Goal: Information Seeking & Learning: Learn about a topic

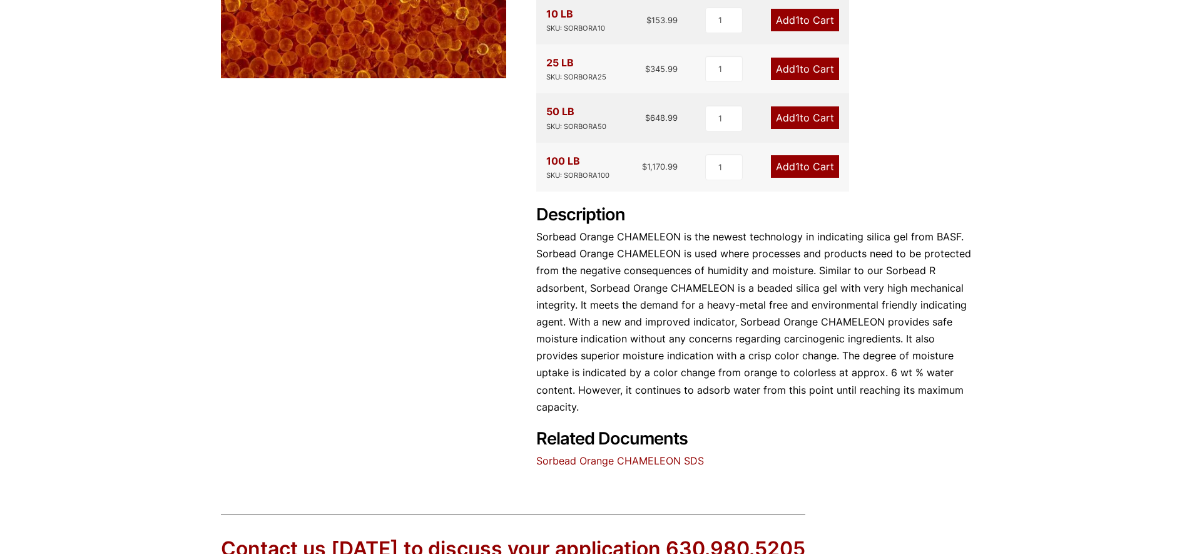
drag, startPoint x: 637, startPoint y: 304, endPoint x: 949, endPoint y: 321, distance: 312.0
click at [949, 321] on p "Sorbead Orange CHAMELEON is the newest technology in indicating silica gel from…" at bounding box center [753, 321] width 435 height 187
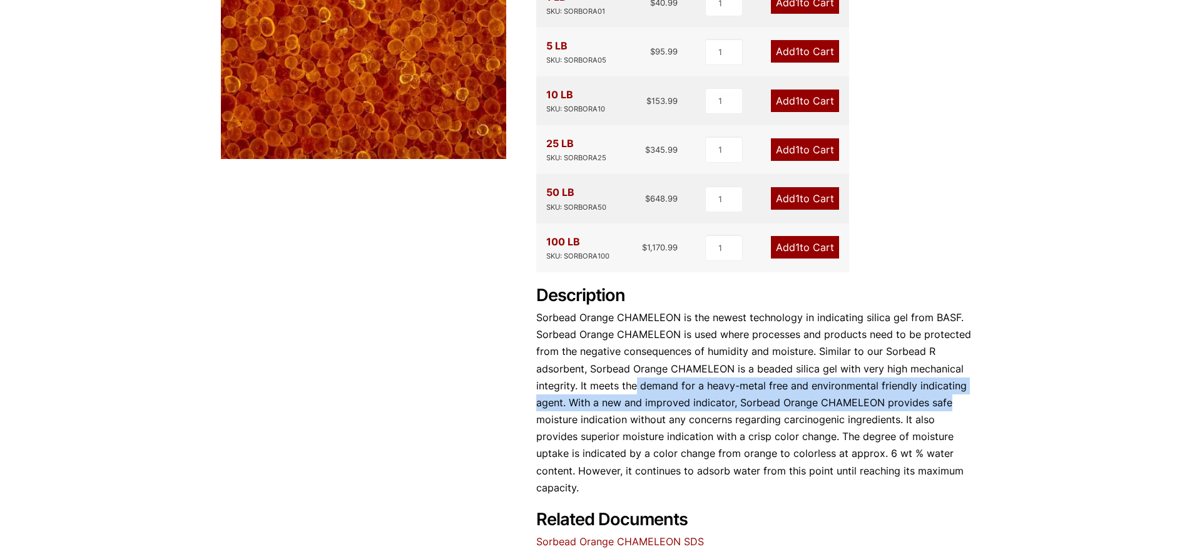
scroll to position [133, 0]
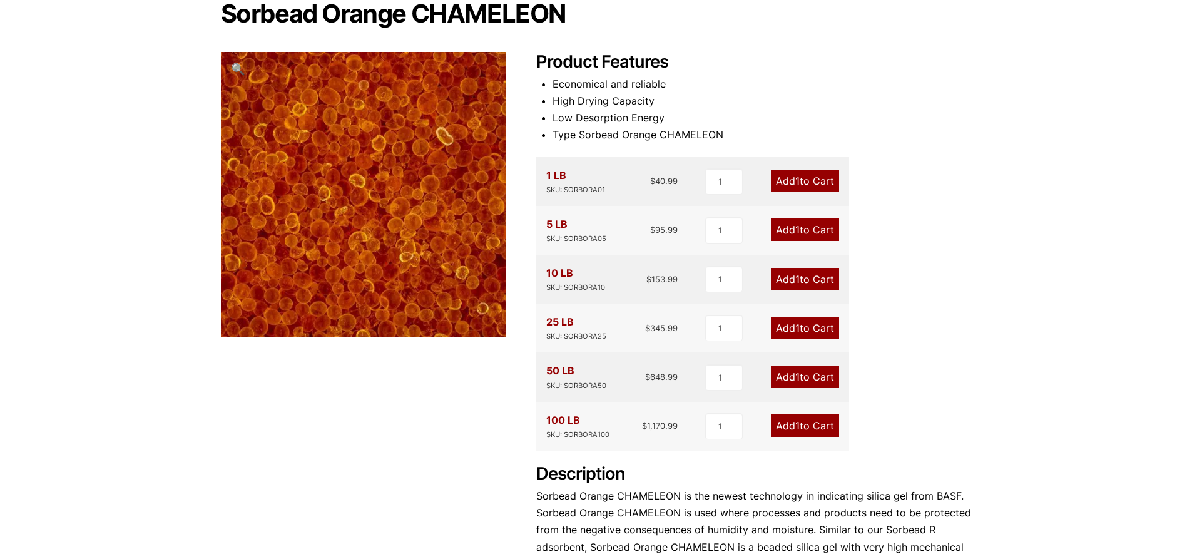
click at [1036, 234] on div "Our website has detected that you are using an outdated browser that will preve…" at bounding box center [596, 448] width 1192 height 1163
click at [1027, 227] on div "Our website has detected that you are using an outdated browser that will preve…" at bounding box center [596, 448] width 1192 height 1163
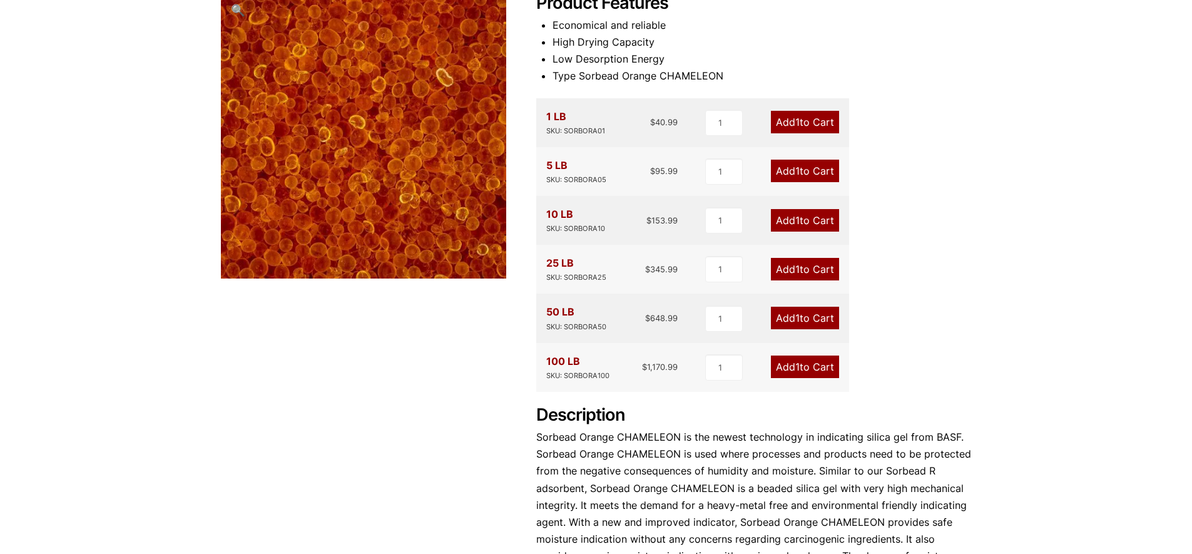
scroll to position [0, 0]
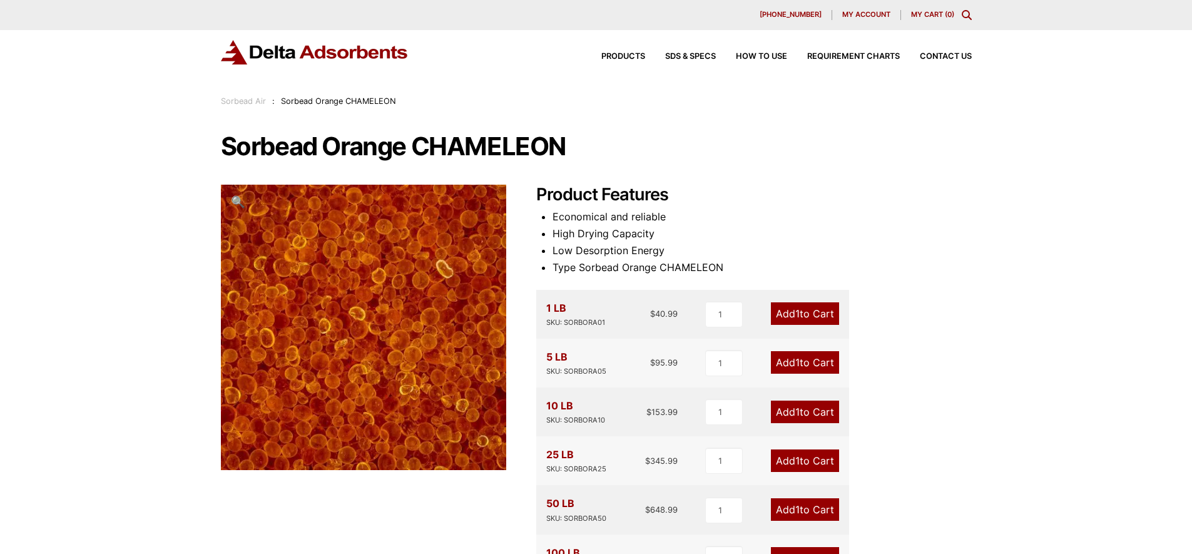
click at [395, 98] on div "Sorbead Air : Sorbead Orange CHAMELEON" at bounding box center [596, 101] width 751 height 14
drag, startPoint x: 393, startPoint y: 101, endPoint x: 278, endPoint y: 95, distance: 114.6
click at [278, 95] on div "Sorbead Air : Sorbead Orange CHAMELEON" at bounding box center [309, 101] width 176 height 14
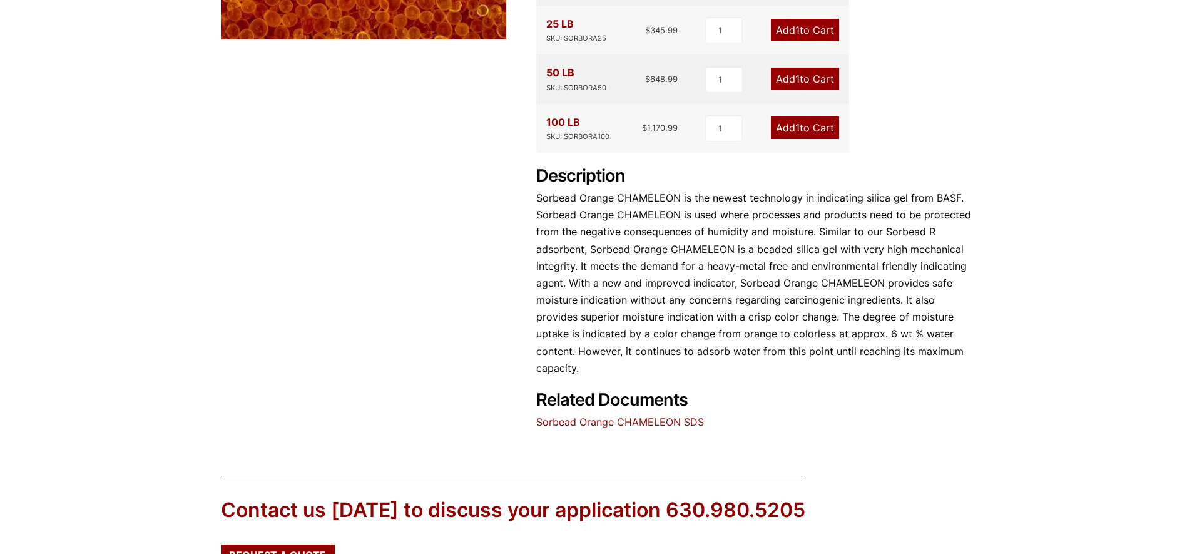
scroll to position [251, 0]
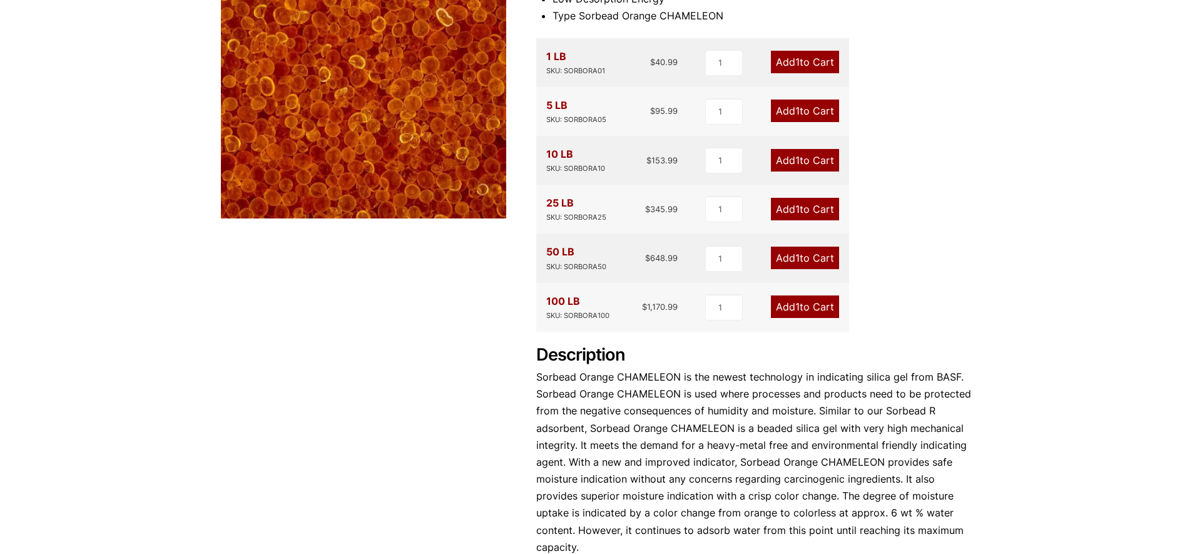
click at [1025, 132] on div "Our website has detected that you are using an outdated browser that will preve…" at bounding box center [596, 330] width 1192 height 1163
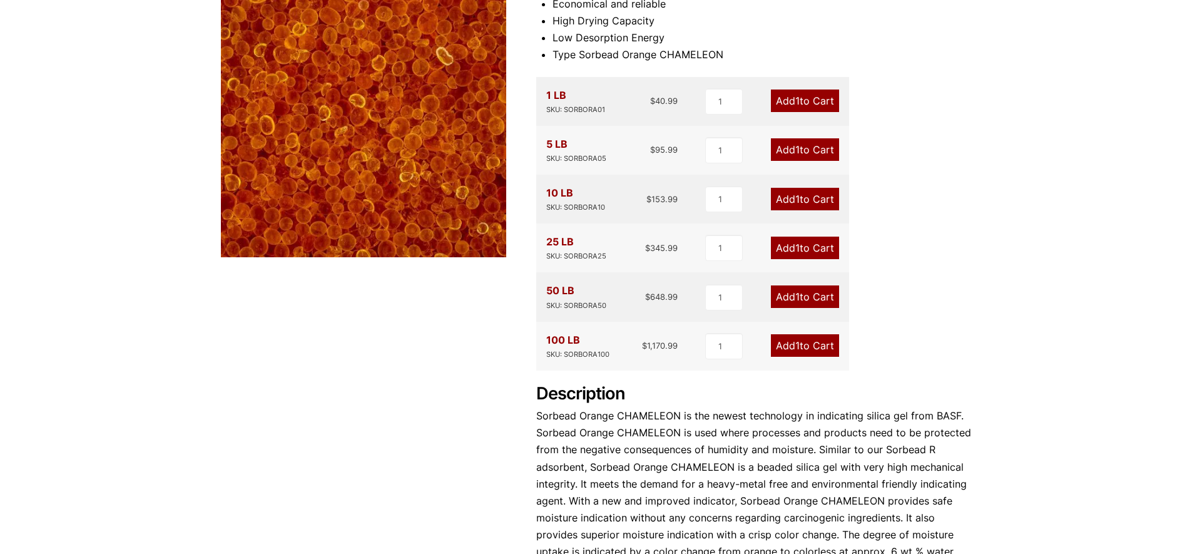
click at [1102, 223] on div "Our website has detected that you are using an outdated browser that will preve…" at bounding box center [596, 368] width 1192 height 1163
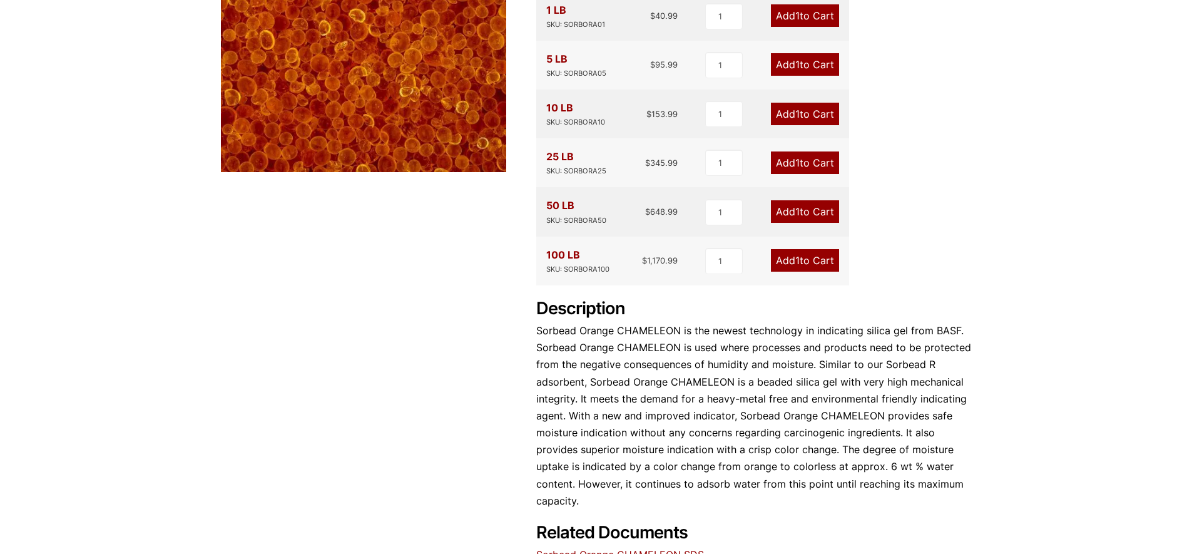
scroll to position [0, 0]
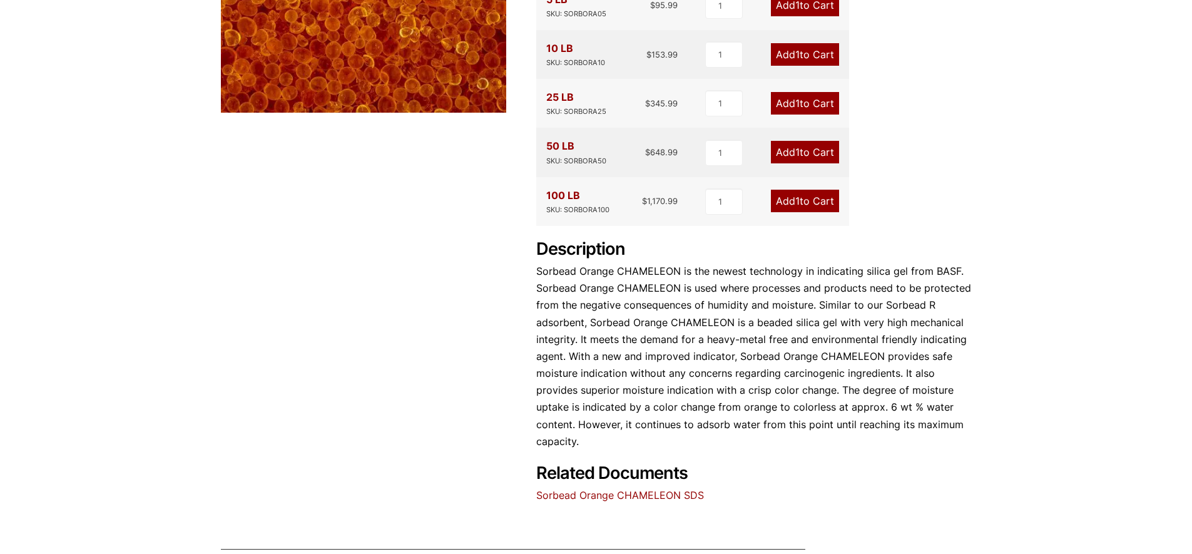
drag, startPoint x: 691, startPoint y: 340, endPoint x: 968, endPoint y: 348, distance: 277.2
click at [968, 348] on p "Sorbead Orange CHAMELEON is the newest technology in indicating silica gel from…" at bounding box center [753, 356] width 435 height 187
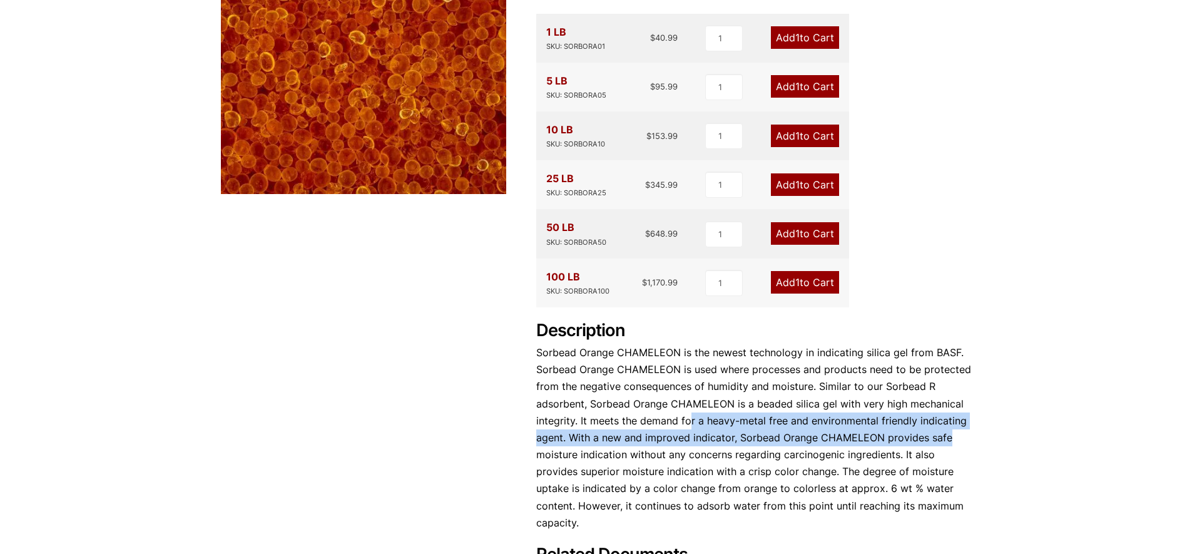
scroll to position [119, 0]
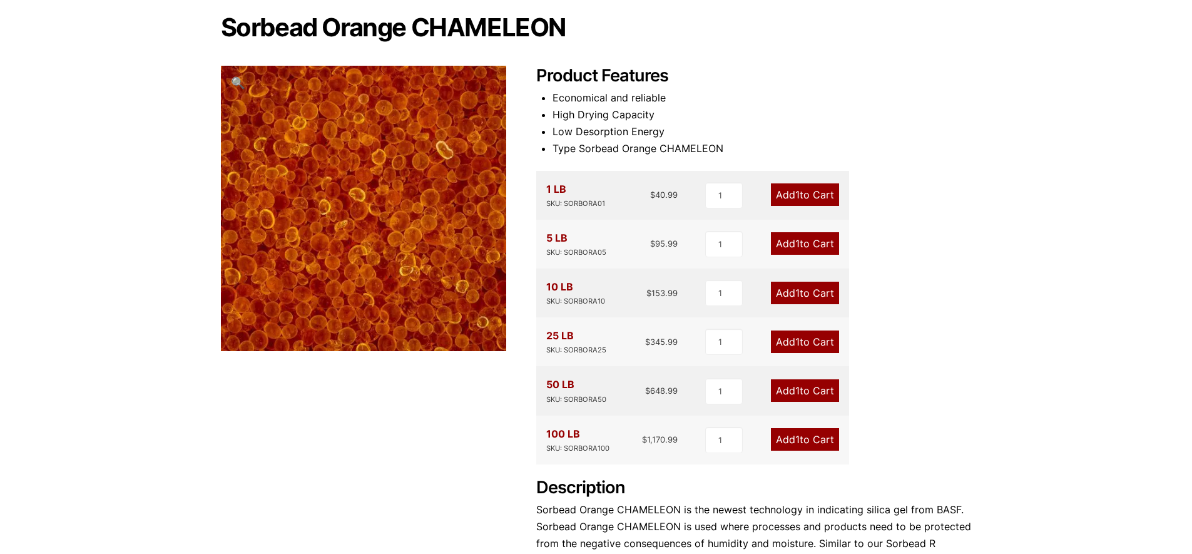
click at [1039, 261] on div "Our website has detected that you are using an outdated browser that will preve…" at bounding box center [596, 462] width 1192 height 1163
click at [1114, 208] on div "Our website has detected that you are using an outdated browser that will preve…" at bounding box center [596, 462] width 1192 height 1163
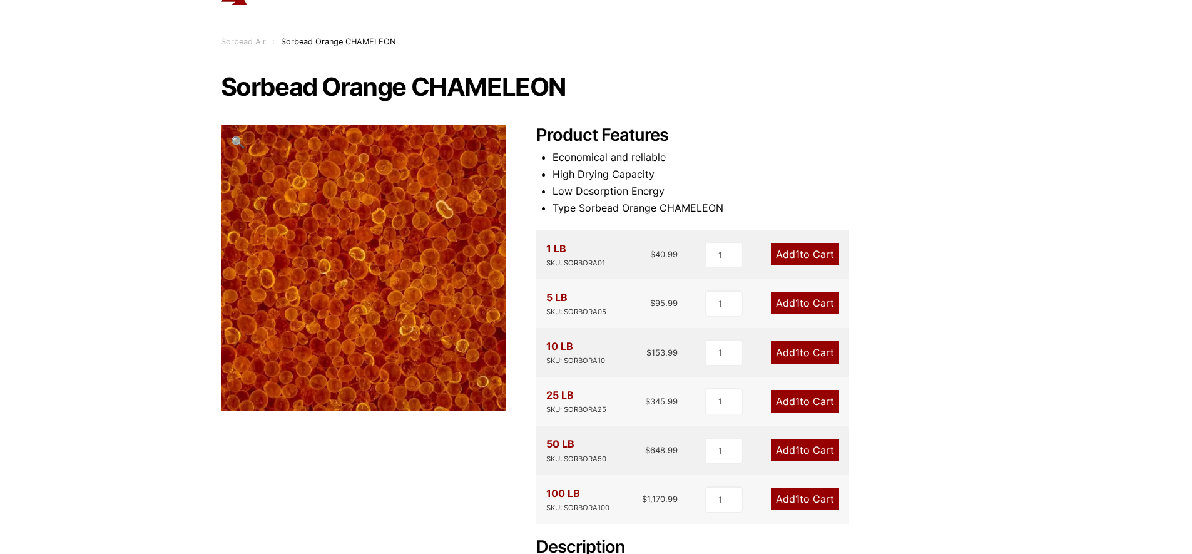
scroll to position [298, 0]
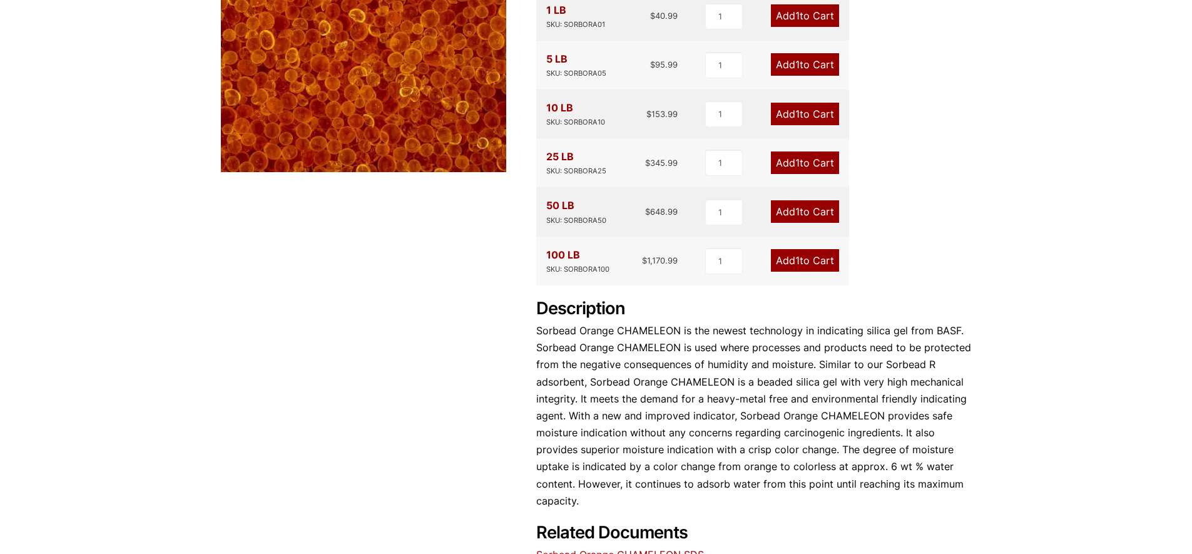
click at [263, 270] on div "Sorbead Orange CHAMELEON 🔍 Product Features Economical and reliable High Drying…" at bounding box center [596, 199] width 751 height 728
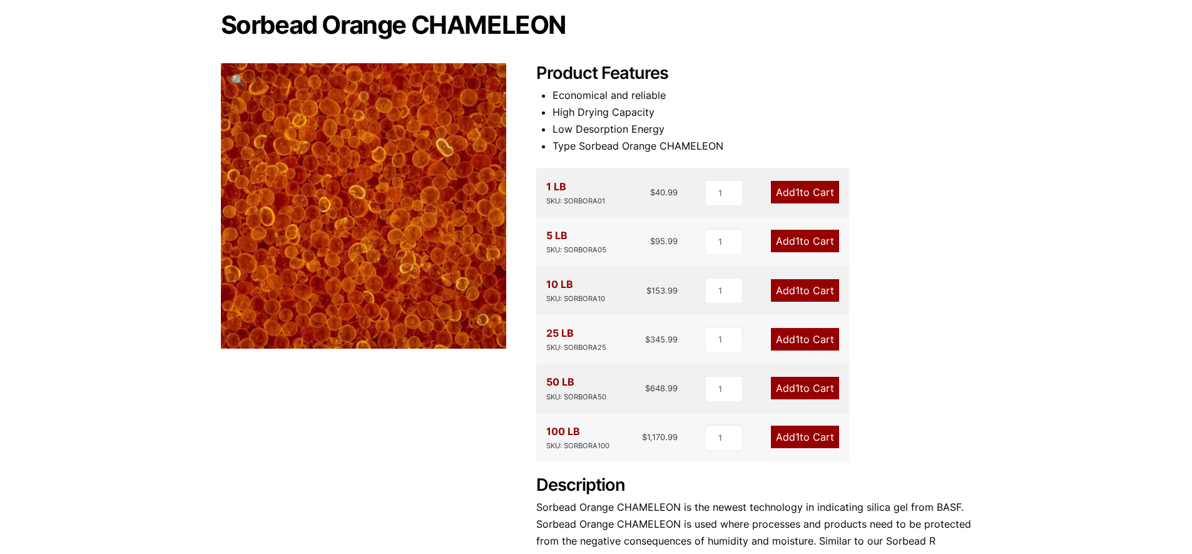
scroll to position [119, 0]
